Goal: Use online tool/utility

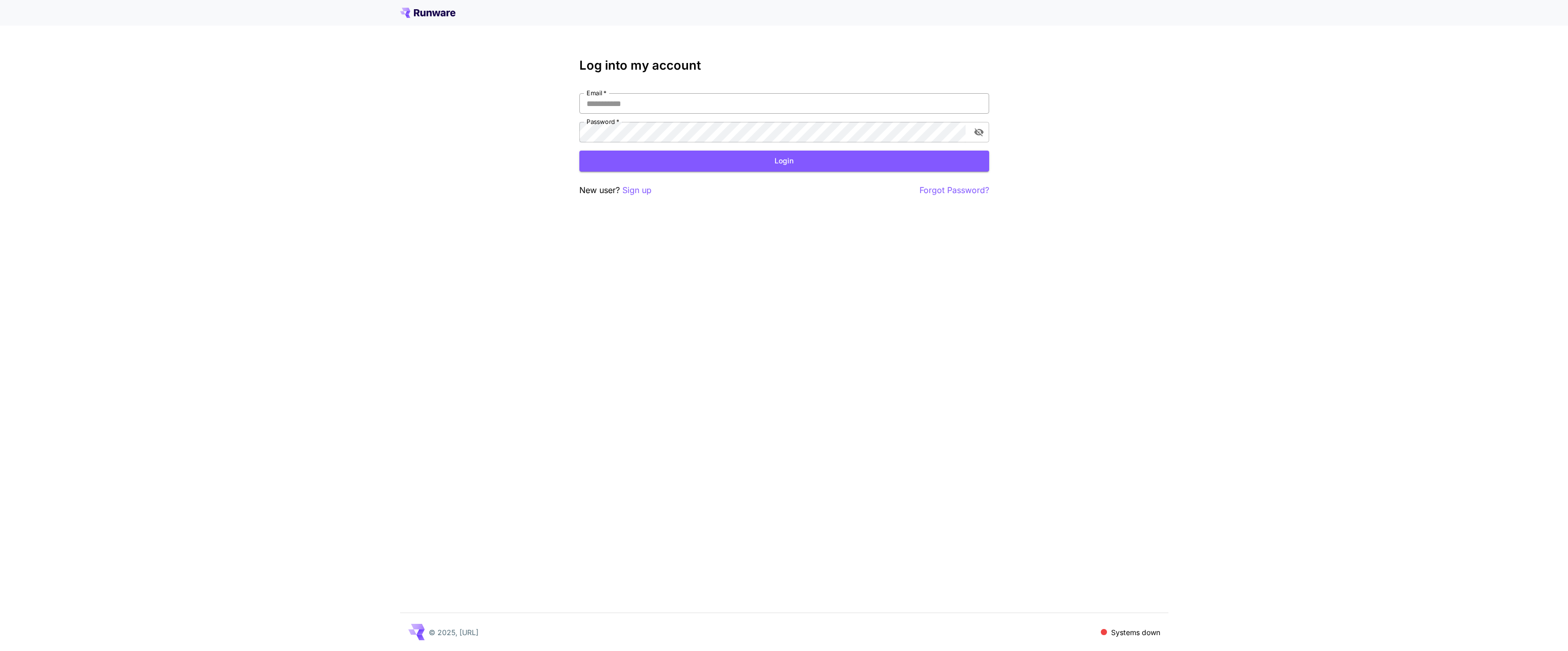
click at [658, 106] on input "Email   *" at bounding box center [784, 103] width 410 height 21
type input "**********"
click button "Login" at bounding box center [784, 161] width 410 height 21
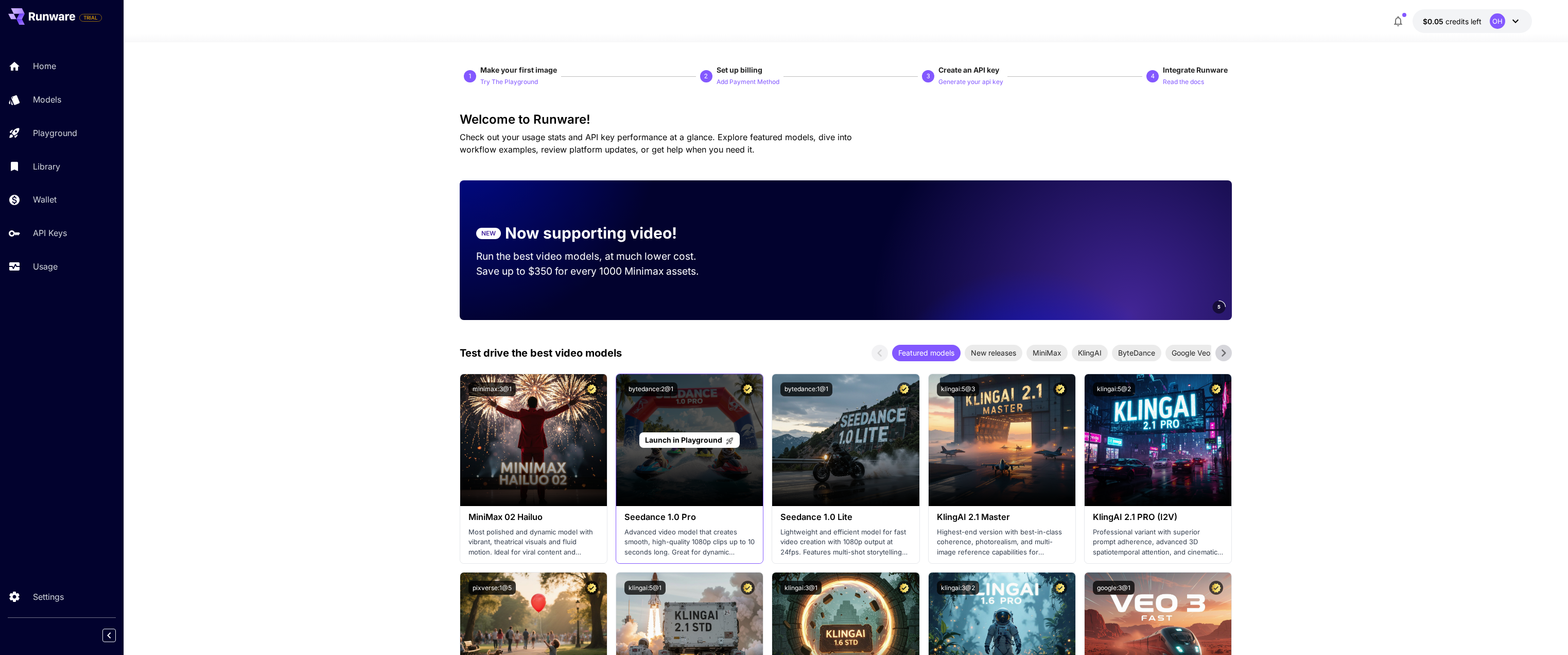
click at [708, 411] on div "Launch in Playground" at bounding box center [689, 440] width 147 height 132
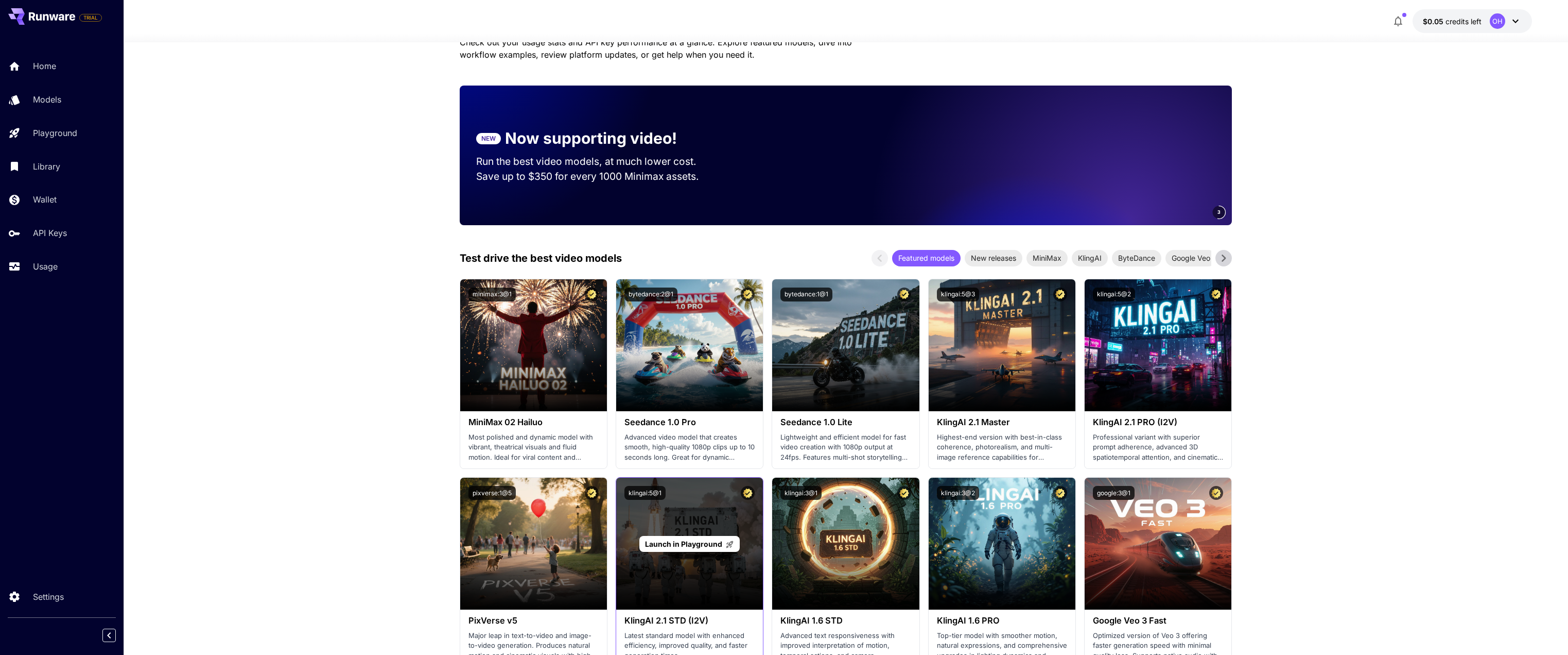
scroll to position [154, 0]
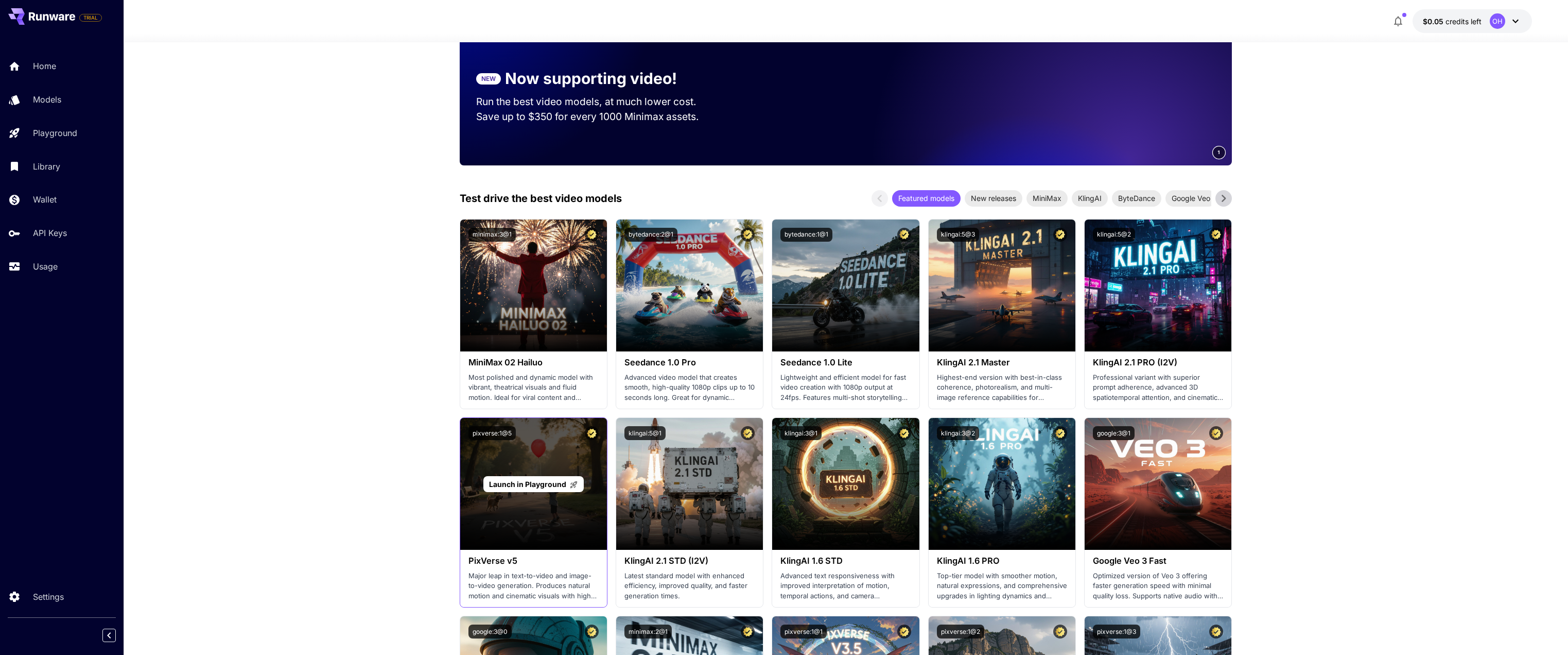
click at [514, 485] on span "Launch in Playground" at bounding box center [527, 484] width 77 height 9
